Goal: Transaction & Acquisition: Obtain resource

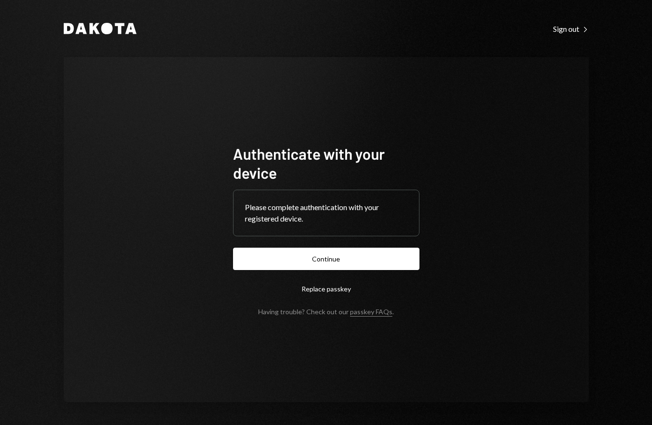
click at [317, 271] on form "Authenticate with your device Please complete authentication with your register…" at bounding box center [326, 230] width 186 height 172
click at [323, 270] on button "Continue" at bounding box center [326, 259] width 186 height 22
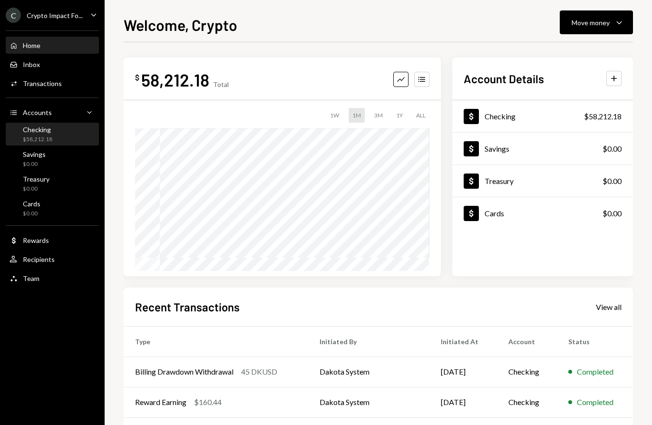
click at [72, 144] on div "Checking $58,212.18" at bounding box center [53, 135] width 86 height 22
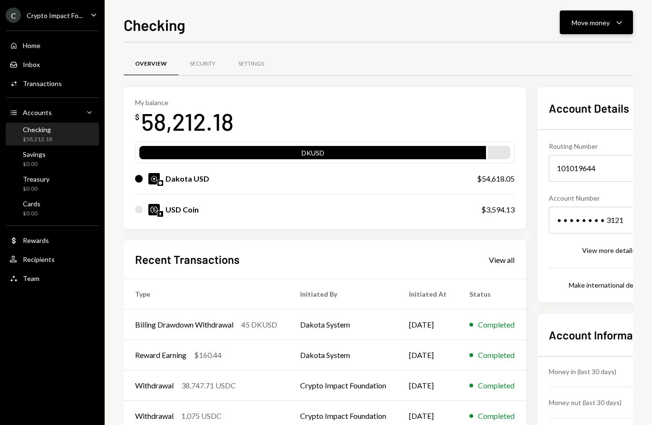
click at [602, 19] on div "Move money" at bounding box center [591, 23] width 38 height 10
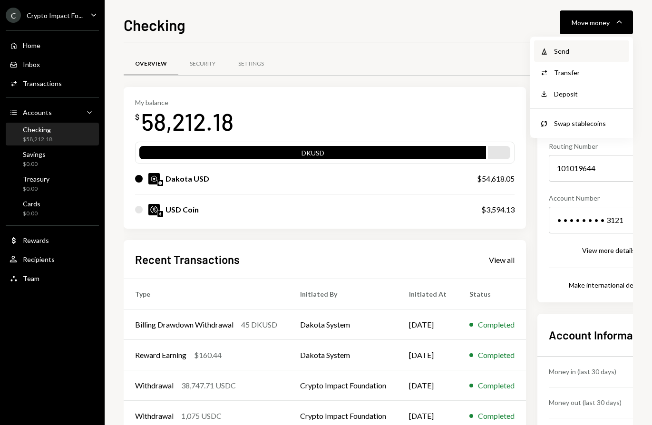
click at [583, 45] on div "Withdraw Send" at bounding box center [581, 50] width 95 height 21
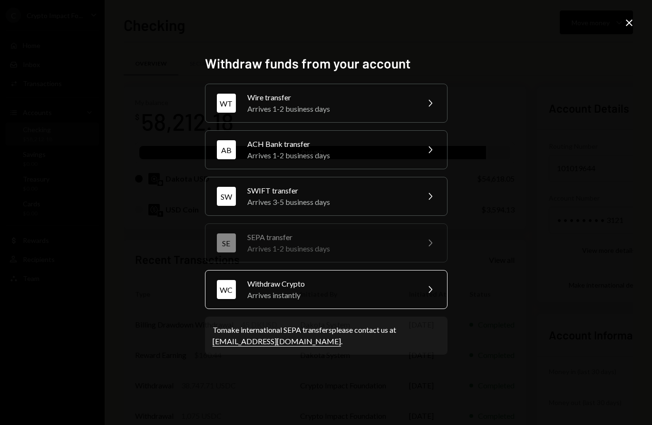
click at [377, 288] on div "Withdraw Crypto" at bounding box center [330, 283] width 166 height 11
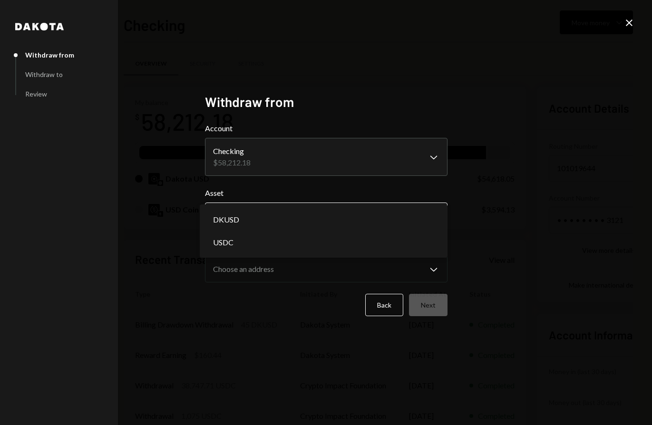
click at [390, 228] on body "C Crypto Impact Fo... Caret Down Home Home Inbox Inbox Activities Transactions …" at bounding box center [326, 212] width 652 height 425
select select "****"
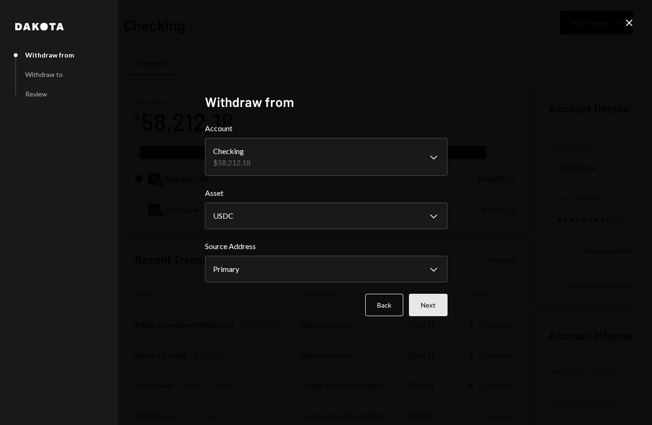
drag, startPoint x: 431, startPoint y: 307, endPoint x: 505, endPoint y: 286, distance: 77.2
click at [431, 307] on button "Next" at bounding box center [428, 305] width 39 height 22
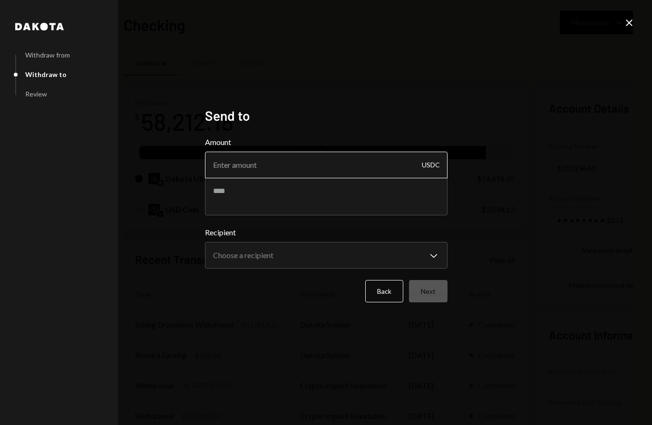
click at [353, 168] on input "Amount" at bounding box center [326, 165] width 243 height 27
type input "725.98"
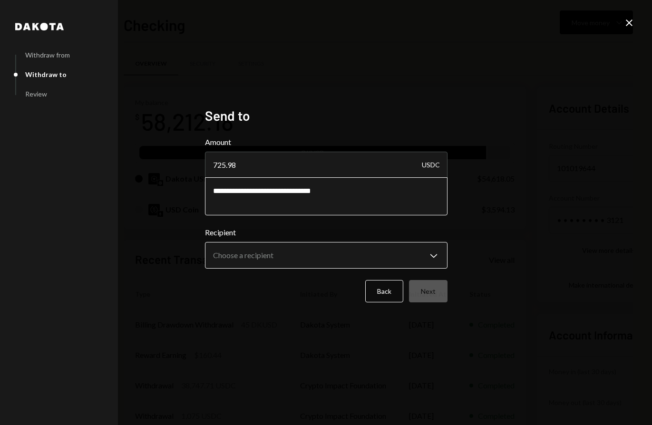
type textarea "**********"
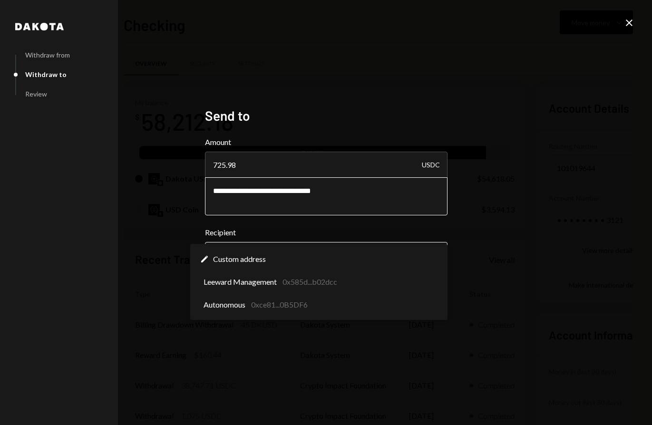
click at [417, 251] on body "C Crypto Impact Fo... Caret Down Home Home Inbox Inbox Activities Transactions …" at bounding box center [326, 212] width 652 height 425
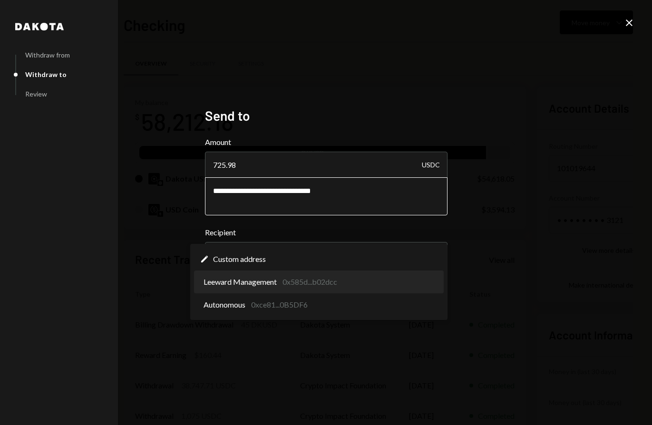
select select "**********"
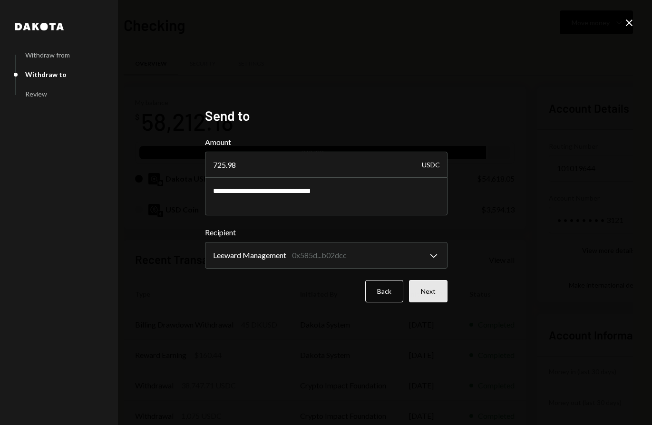
click at [436, 295] on button "Next" at bounding box center [428, 291] width 39 height 22
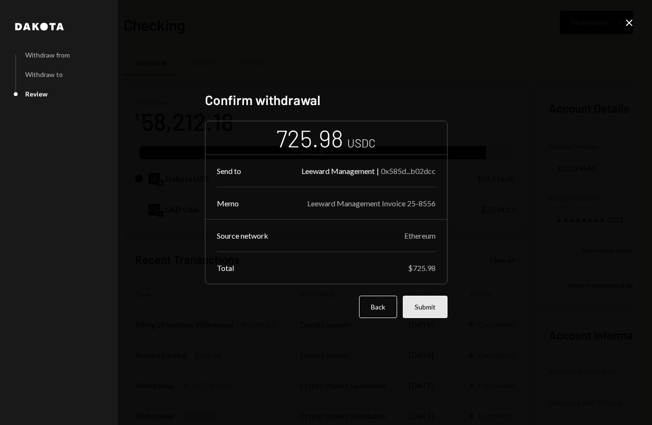
click at [434, 313] on button "Submit" at bounding box center [425, 307] width 45 height 22
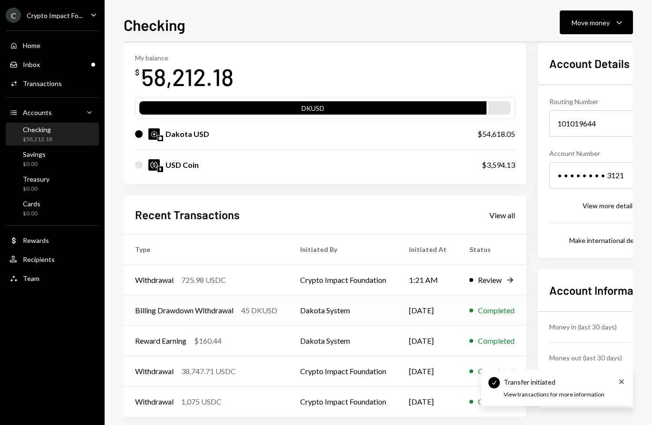
scroll to position [56, 0]
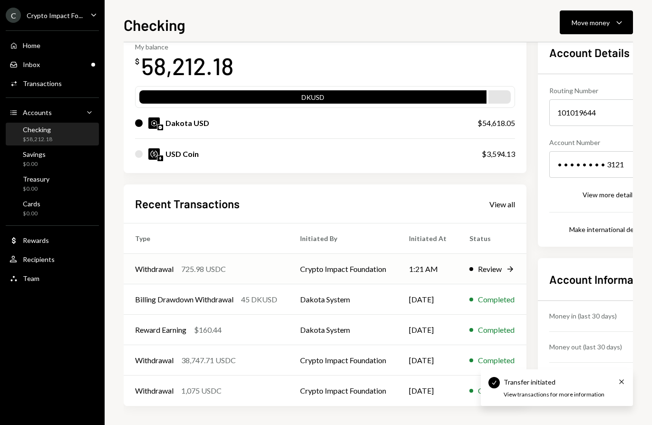
click at [292, 272] on td "Crypto Impact Foundation" at bounding box center [343, 269] width 109 height 30
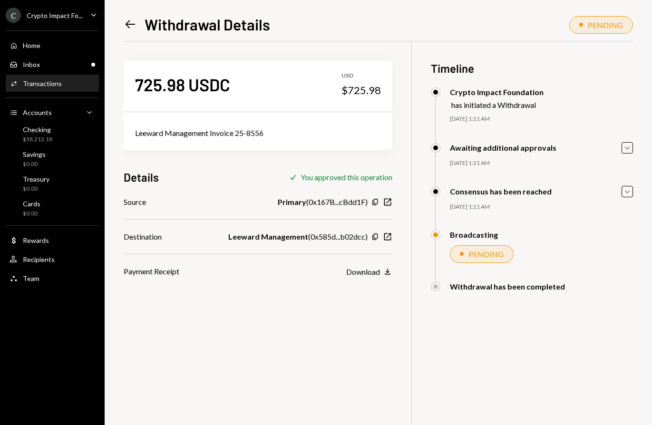
click at [329, 317] on div "725.98 USDC USD $725.98 Leeward Management Invoice 25-8556 Details Check You ap…" at bounding box center [378, 253] width 509 height 425
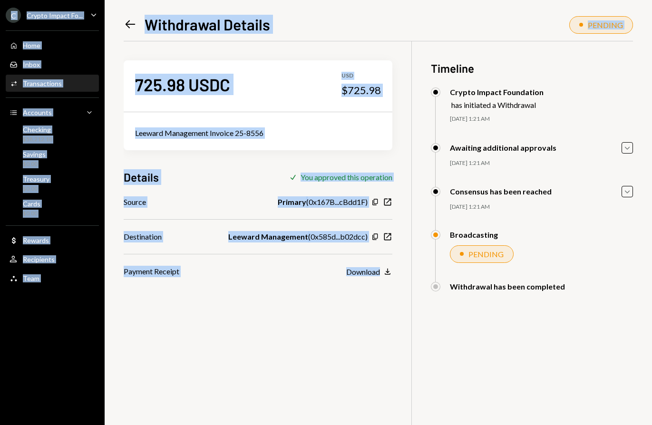
drag, startPoint x: 386, startPoint y: 321, endPoint x: 733, endPoint y: 333, distance: 347.5
click at [652, 333] on html "C Crypto Impact Fo... Caret Down Home Home Inbox Inbox Activities Transactions …" at bounding box center [326, 212] width 652 height 425
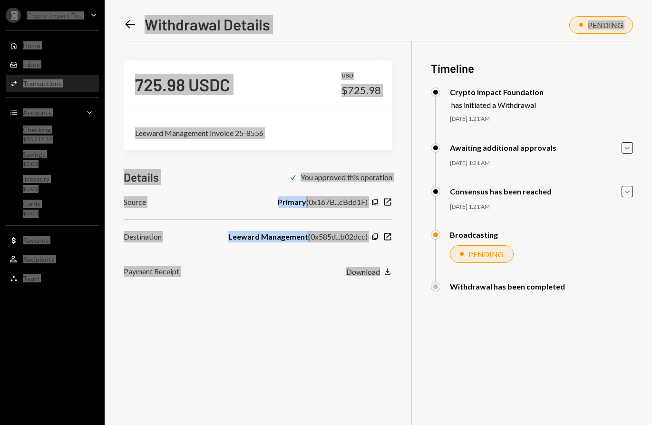
click at [317, 330] on div "725.98 USDC USD $725.98 Leeward Management Invoice 25-8556 Details Check You ap…" at bounding box center [378, 253] width 509 height 425
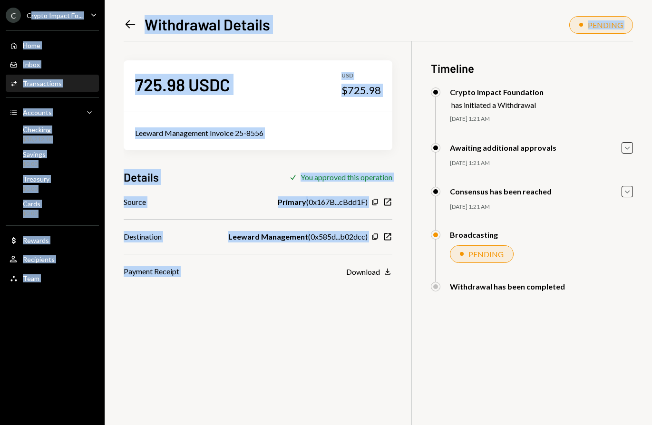
drag, startPoint x: 317, startPoint y: 328, endPoint x: 45, endPoint y: 8, distance: 420.2
click at [34, 3] on div "C Crypto Impact Fo... Caret Down Home Home Inbox Inbox Activities Transactions …" at bounding box center [326, 212] width 652 height 425
click at [277, 359] on div "725.98 USDC USD $725.98 Leeward Management Invoice 25-8556 Details Check You ap…" at bounding box center [378, 253] width 509 height 425
click at [293, 354] on div "725.98 USDC USD $725.98 Leeward Management Invoice 25-8556 Details Check You ap…" at bounding box center [378, 253] width 509 height 425
click at [128, 25] on icon at bounding box center [131, 24] width 10 height 8
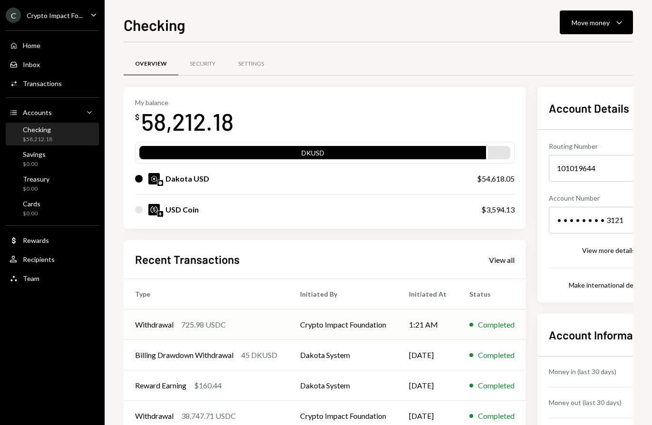
click at [267, 331] on td "Withdrawal 725.98 USDC" at bounding box center [206, 325] width 165 height 30
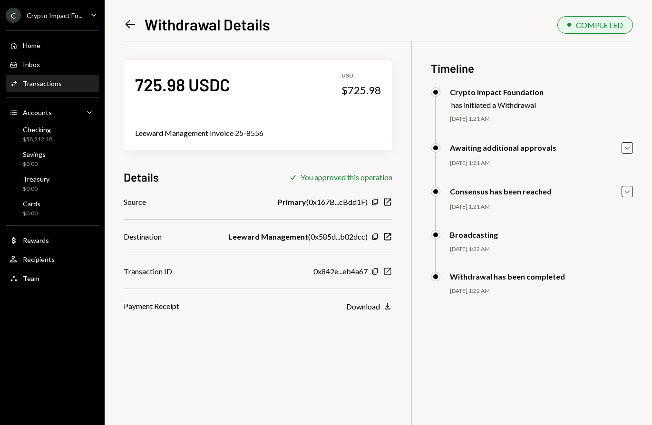
click at [386, 275] on icon "New Window" at bounding box center [388, 272] width 10 height 10
click at [77, 18] on div "Crypto Impact Fo..." at bounding box center [55, 15] width 56 height 8
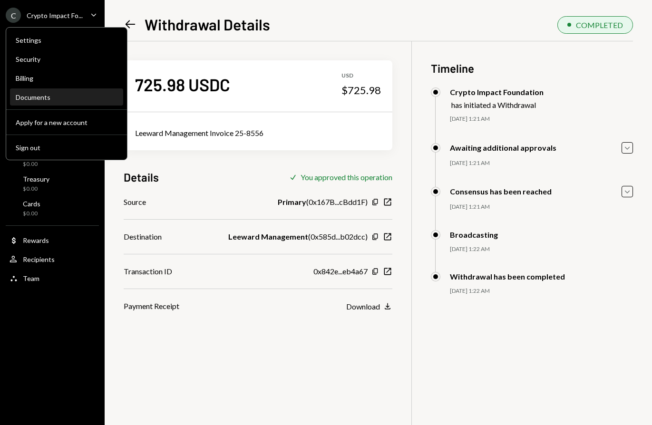
click at [54, 96] on div "Documents" at bounding box center [67, 97] width 102 height 8
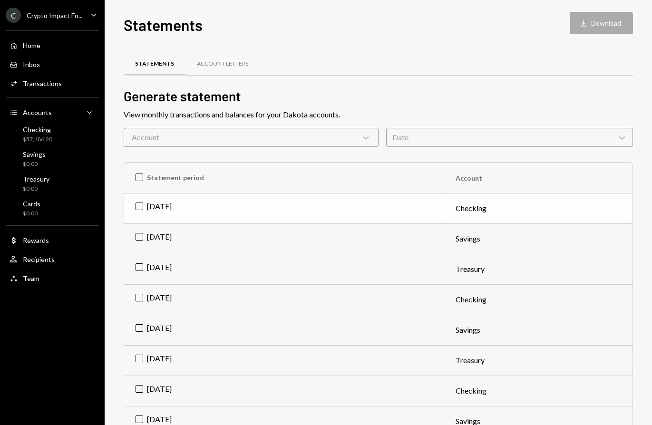
click at [137, 206] on td "[DATE]" at bounding box center [284, 208] width 320 height 30
click at [146, 295] on td "[DATE]" at bounding box center [284, 299] width 320 height 30
click at [137, 396] on td "[DATE]" at bounding box center [284, 391] width 320 height 30
click at [599, 27] on button "Download Download (3)" at bounding box center [597, 23] width 72 height 22
